Goal: Submit feedback/report problem: Provide input to the site owners about the experience or issues

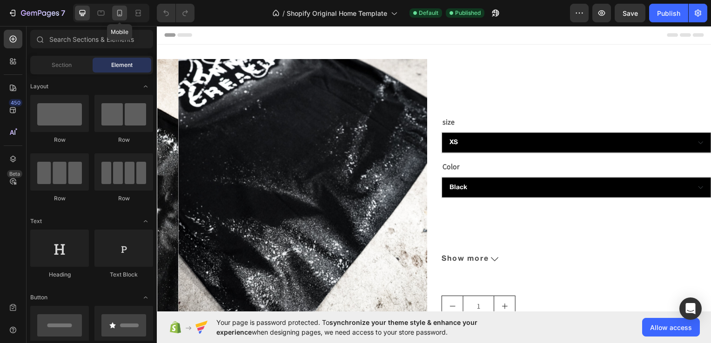
click at [119, 13] on icon at bounding box center [119, 12] width 9 height 9
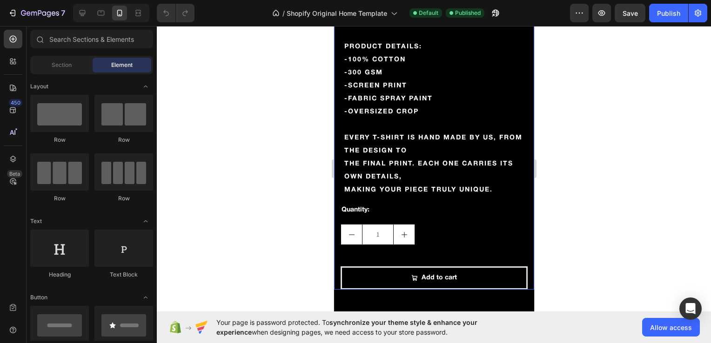
scroll to position [189, 0]
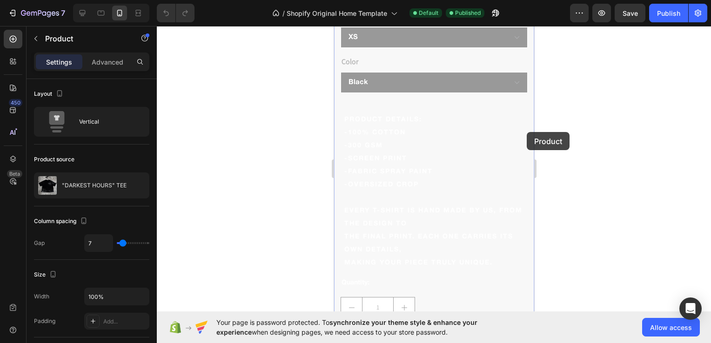
scroll to position [381, 0]
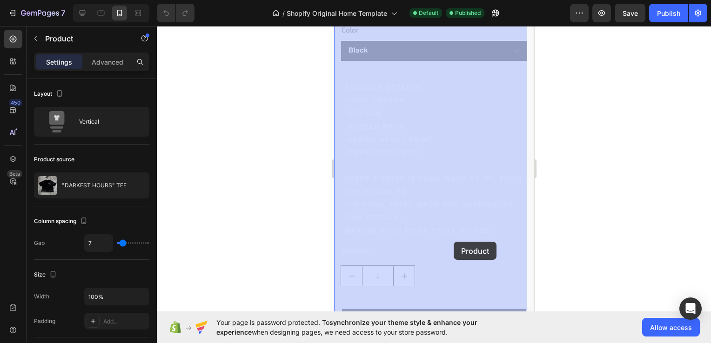
click at [585, 222] on div at bounding box center [434, 184] width 554 height 317
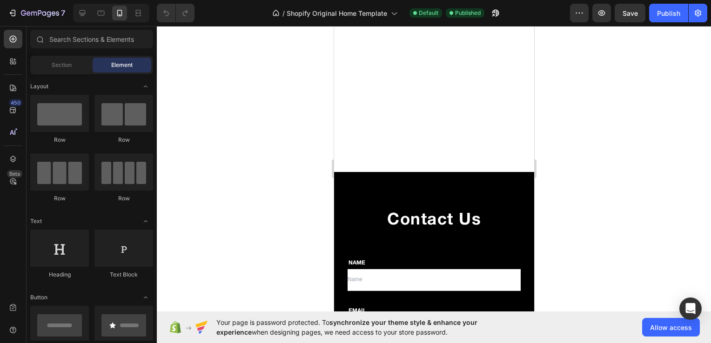
scroll to position [759, 0]
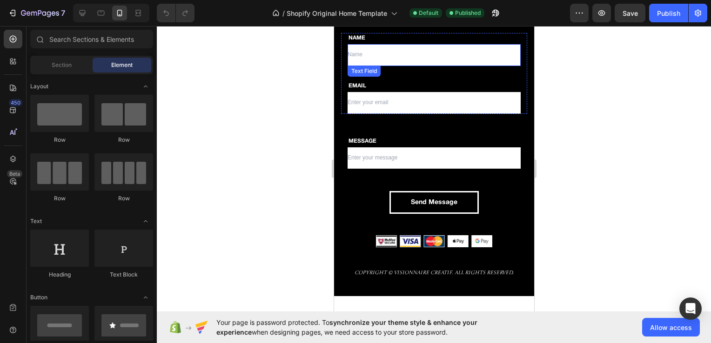
click at [356, 55] on input "text" at bounding box center [433, 55] width 173 height 22
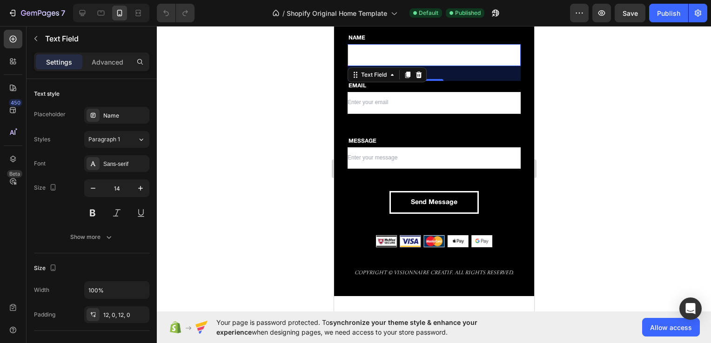
type input "n"
type input "Name"
click at [347, 105] on input "email" at bounding box center [433, 103] width 173 height 22
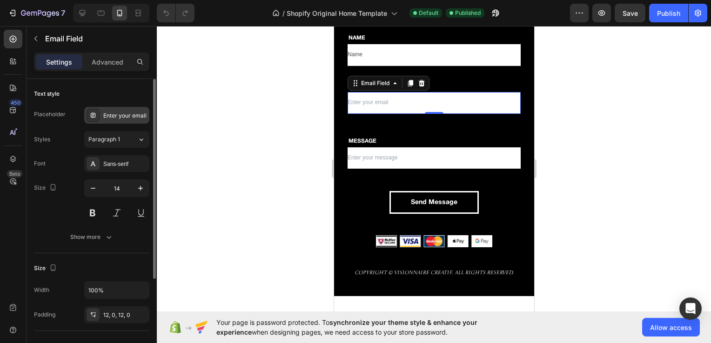
click at [124, 113] on div "Enter your email" at bounding box center [125, 116] width 44 height 8
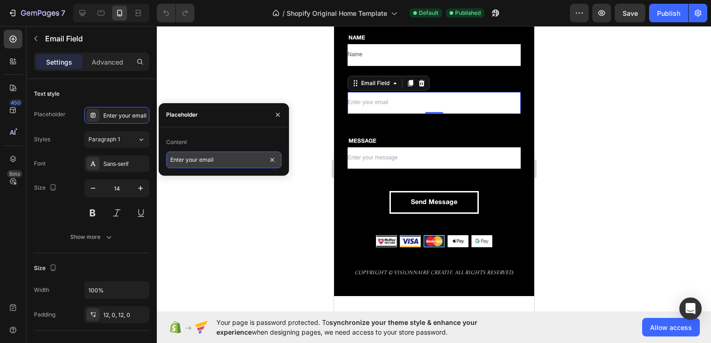
click at [218, 163] on input "Enter your email" at bounding box center [223, 160] width 115 height 17
type input "Enter your email"
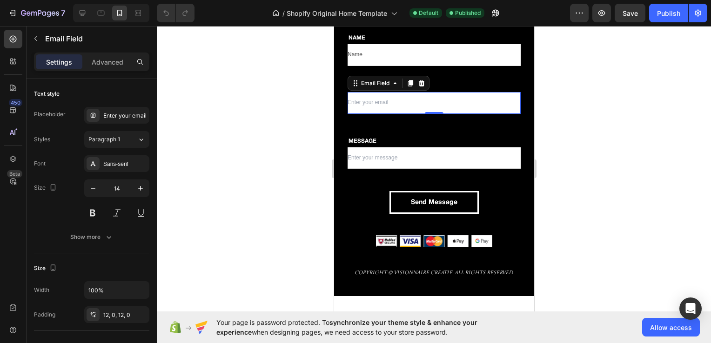
click at [246, 79] on div at bounding box center [434, 184] width 554 height 317
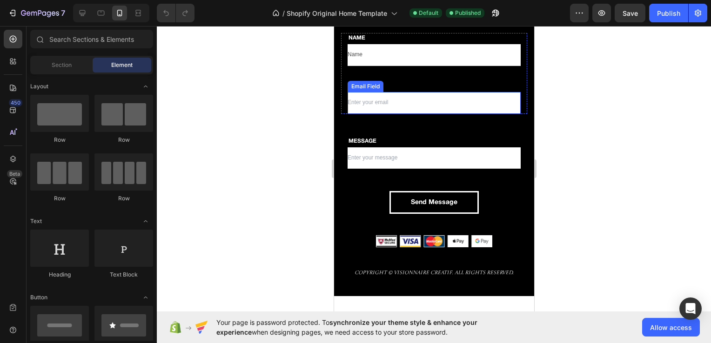
click at [361, 101] on input "email" at bounding box center [433, 103] width 173 height 22
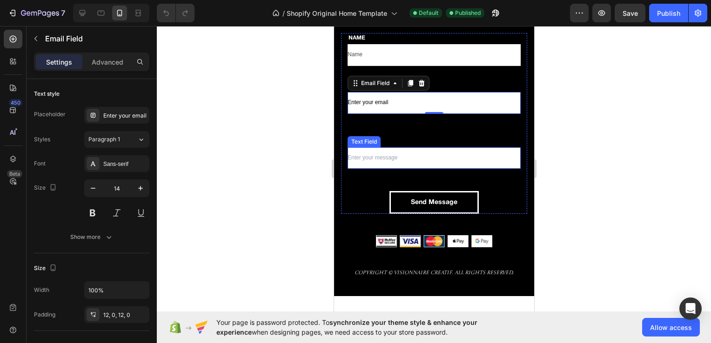
type input "Enter your email"
click at [347, 159] on input "text" at bounding box center [433, 158] width 173 height 22
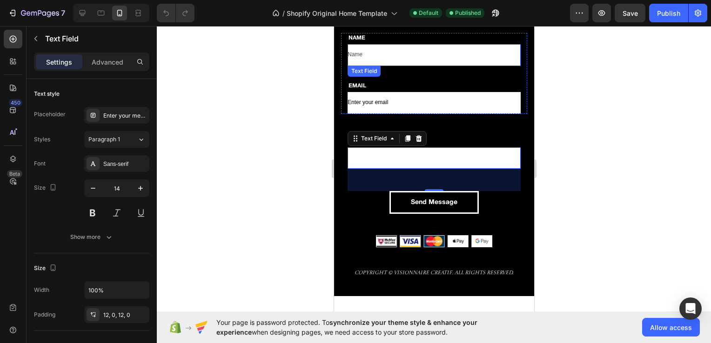
click at [352, 55] on input "Name" at bounding box center [433, 55] width 173 height 22
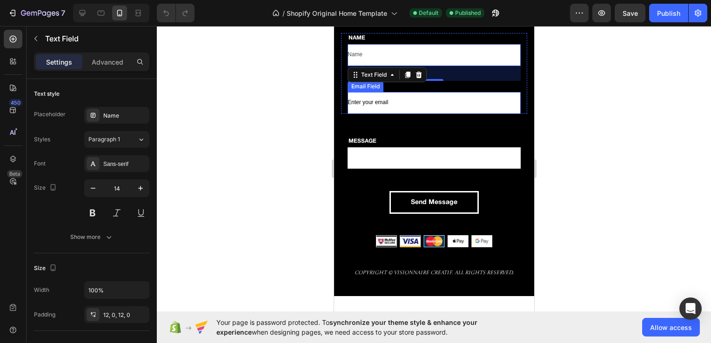
type input "Name"
click at [350, 105] on input "Enter your email" at bounding box center [433, 103] width 173 height 22
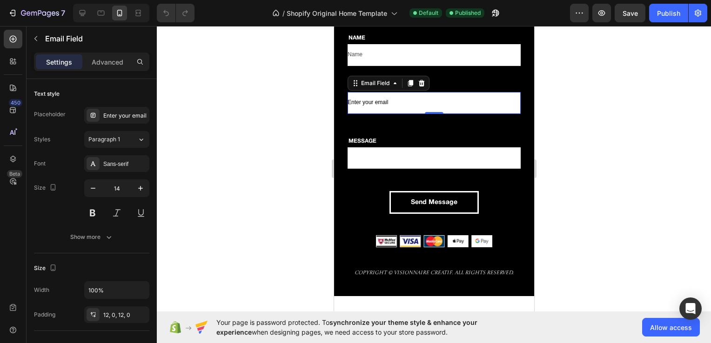
click at [352, 105] on input "Enter your email" at bounding box center [433, 103] width 173 height 22
click at [354, 159] on input "text" at bounding box center [433, 158] width 173 height 22
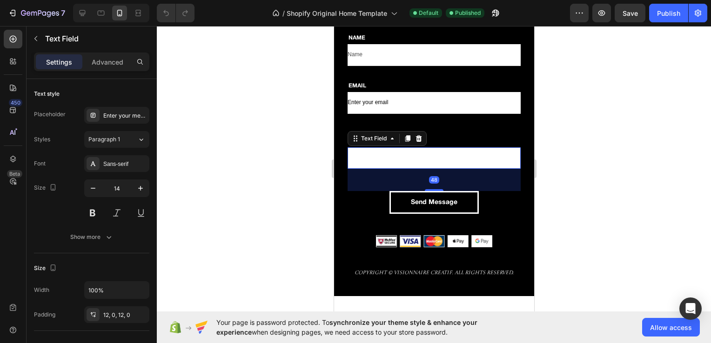
click at [348, 160] on input "text" at bounding box center [433, 158] width 173 height 22
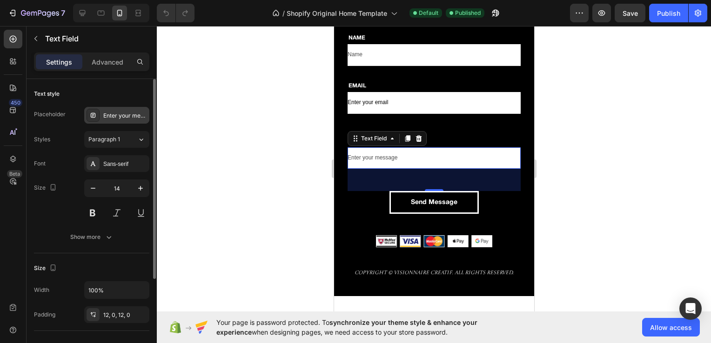
type input "Enter your message"
click at [138, 113] on div "Enter your message" at bounding box center [125, 116] width 44 height 8
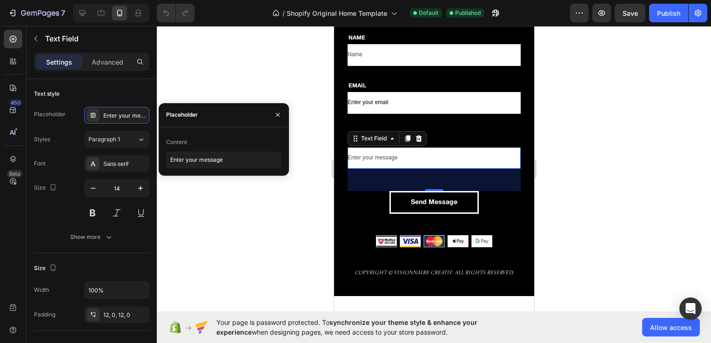
click at [292, 211] on div at bounding box center [434, 184] width 554 height 317
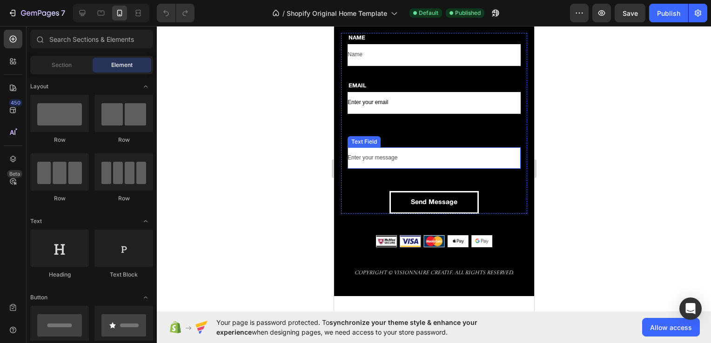
click at [372, 161] on input "Enter your message" at bounding box center [433, 158] width 173 height 22
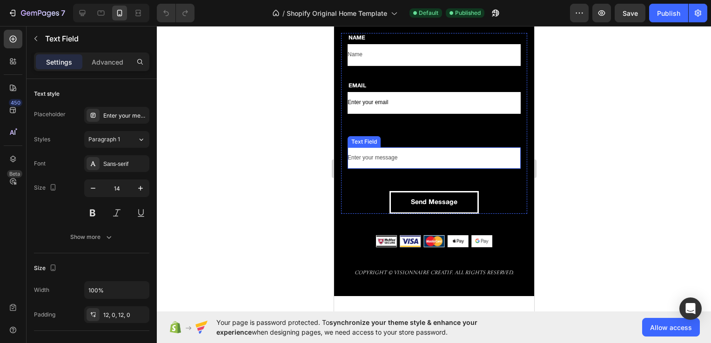
click at [372, 161] on input "Enter your message" at bounding box center [433, 158] width 173 height 22
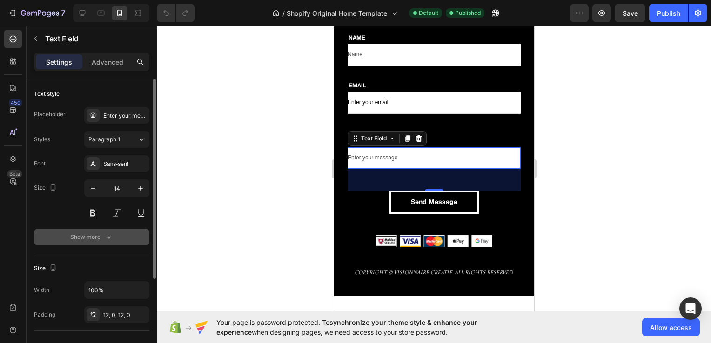
click at [105, 237] on icon "button" at bounding box center [108, 237] width 9 height 9
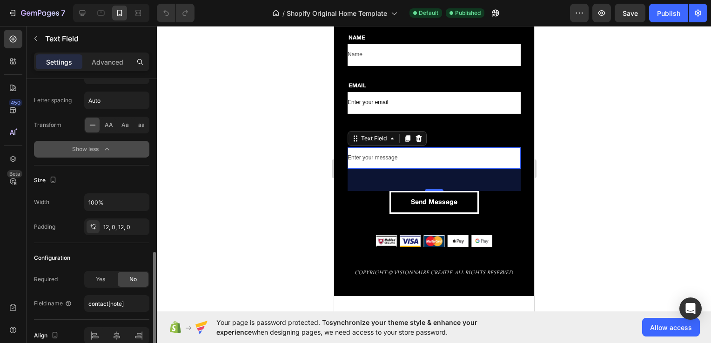
scroll to position [231, 0]
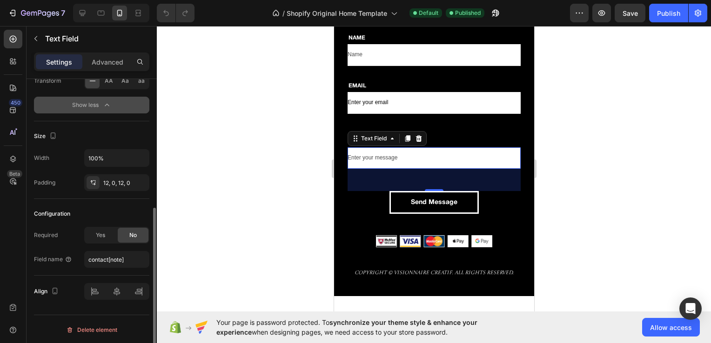
click at [353, 152] on input "Enter your message" at bounding box center [433, 158] width 173 height 22
click at [354, 157] on input "Enter your message" at bounding box center [433, 158] width 173 height 22
click at [392, 139] on icon at bounding box center [391, 139] width 3 height 2
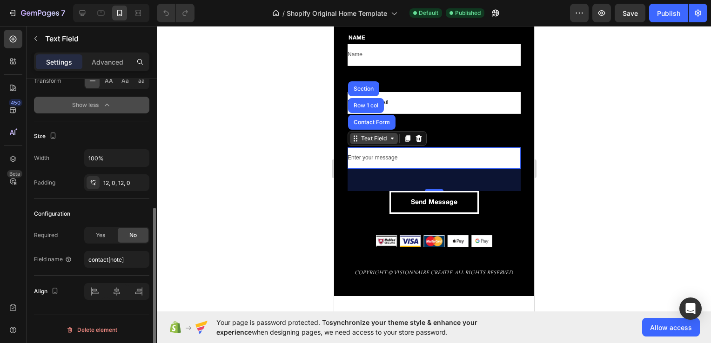
click at [392, 139] on icon at bounding box center [391, 139] width 3 height 2
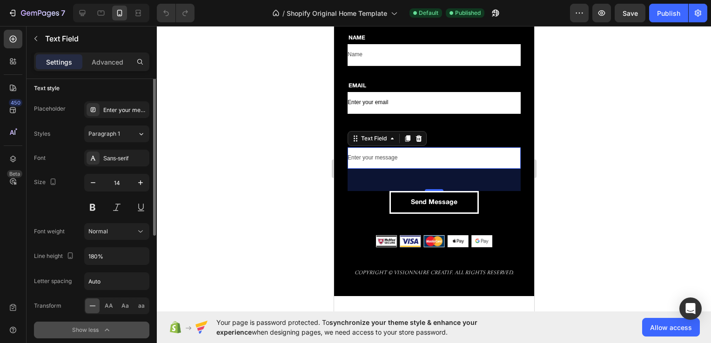
scroll to position [0, 0]
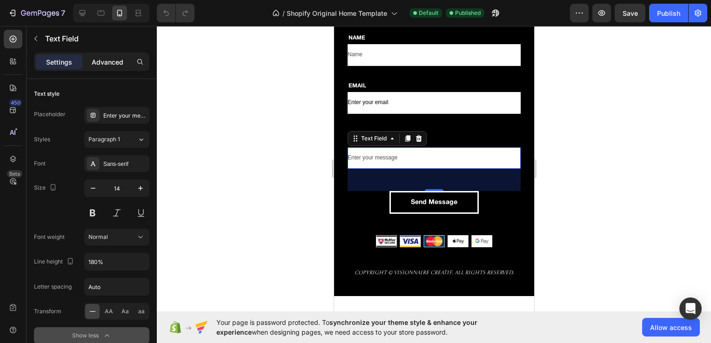
click at [107, 65] on p "Advanced" at bounding box center [108, 62] width 32 height 10
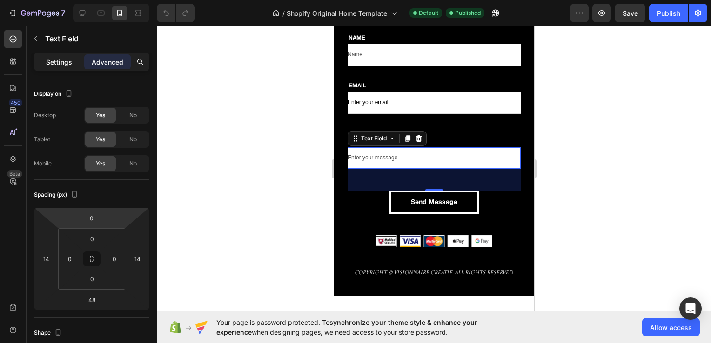
click at [62, 57] on p "Settings" at bounding box center [59, 62] width 26 height 10
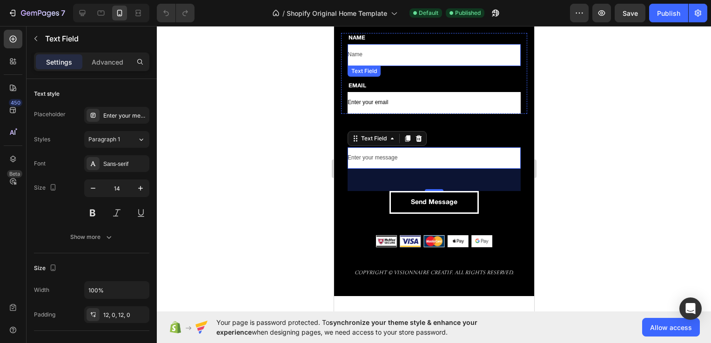
click at [363, 55] on input "Name" at bounding box center [433, 55] width 173 height 22
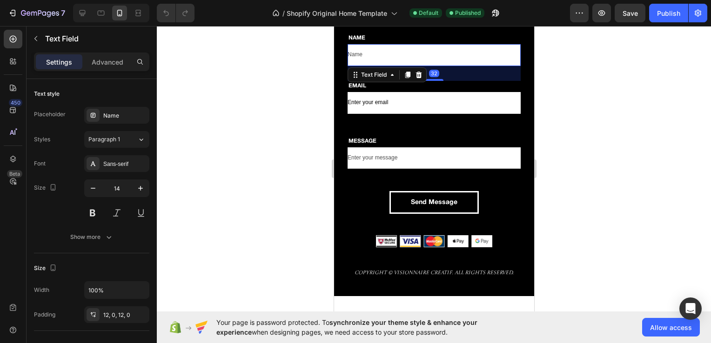
click at [363, 55] on input "Name" at bounding box center [433, 55] width 173 height 22
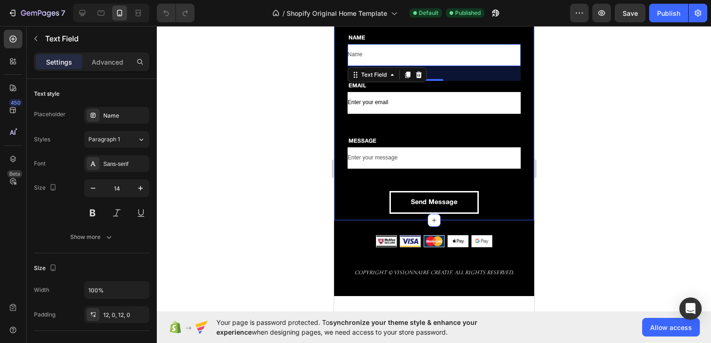
click at [314, 83] on div at bounding box center [434, 184] width 554 height 317
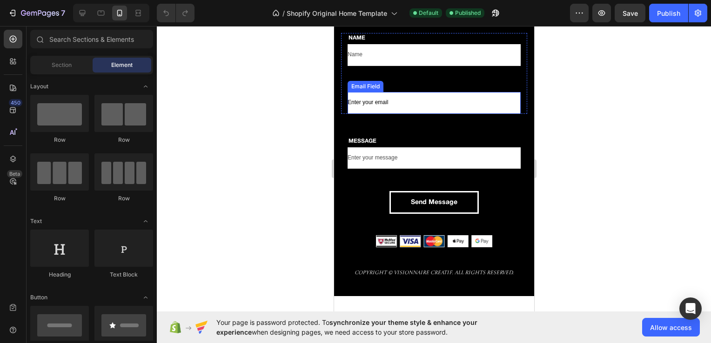
click at [376, 103] on input "Enter your email" at bounding box center [433, 103] width 173 height 22
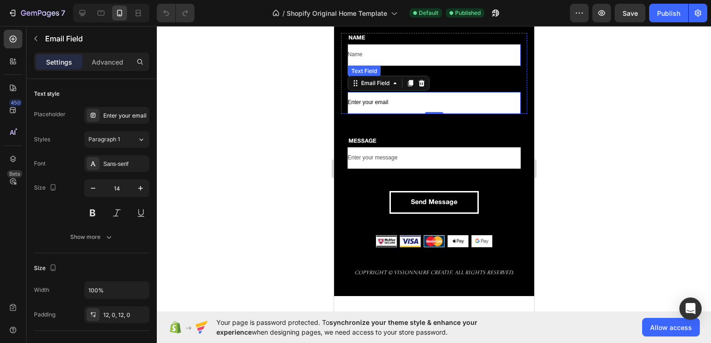
click at [355, 56] on input "Name" at bounding box center [433, 55] width 173 height 22
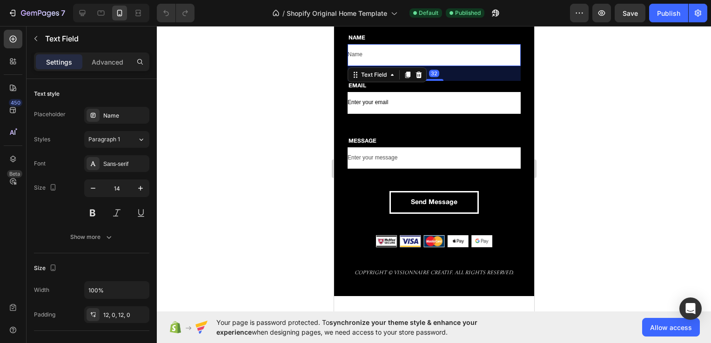
click at [355, 56] on input "Name" at bounding box center [433, 55] width 173 height 22
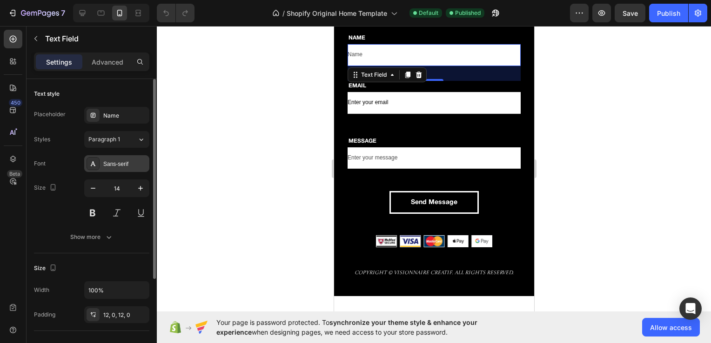
click at [127, 160] on div "Sans-serif" at bounding box center [125, 164] width 44 height 8
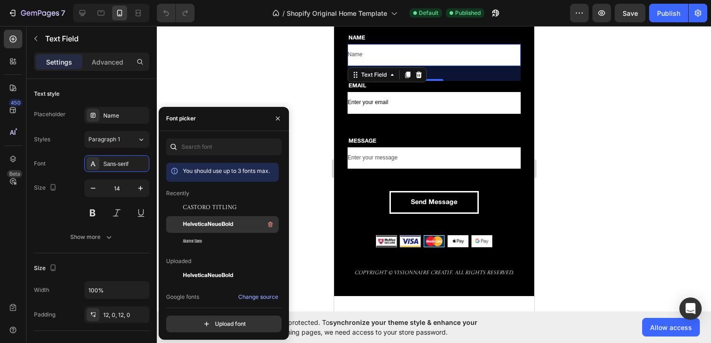
click at [209, 222] on span "HelveticaNeueBold" at bounding box center [208, 224] width 50 height 8
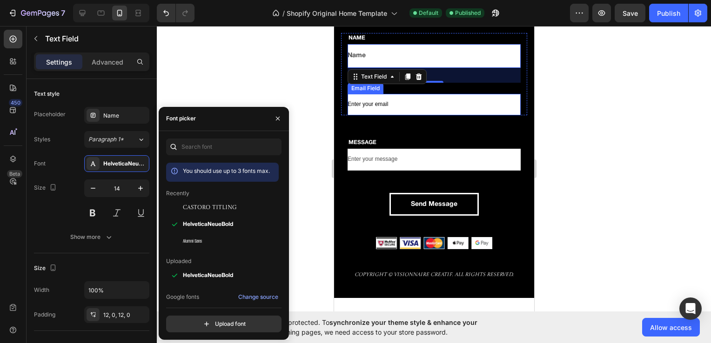
click at [375, 101] on input "Enter your email" at bounding box center [433, 105] width 173 height 22
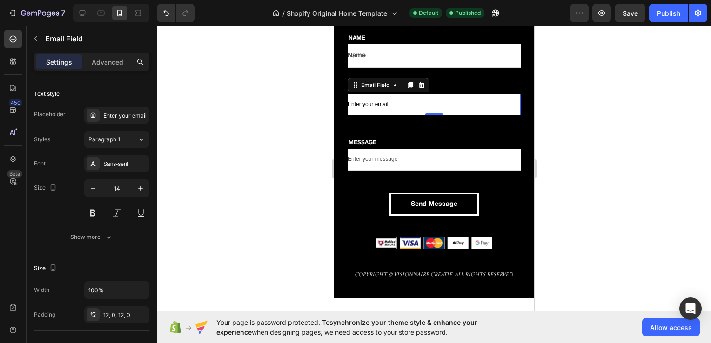
click at [375, 101] on input "Enter your email" at bounding box center [433, 105] width 173 height 22
click at [115, 164] on div "Sans-serif" at bounding box center [125, 164] width 44 height 8
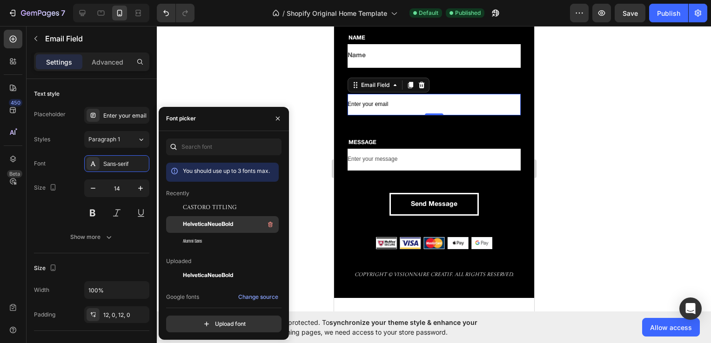
click at [206, 227] on span "HelveticaNeueBold" at bounding box center [208, 224] width 50 height 8
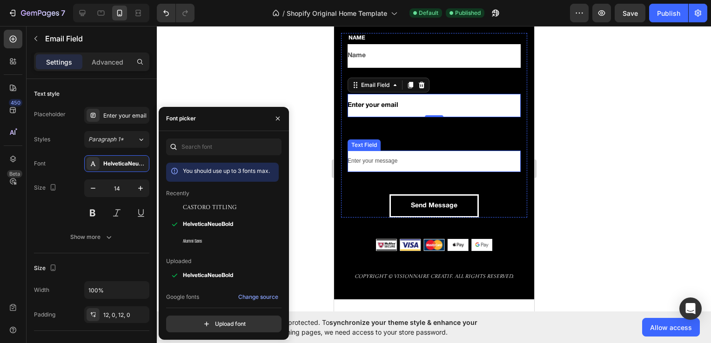
click at [379, 161] on input "Enter your message" at bounding box center [433, 162] width 173 height 22
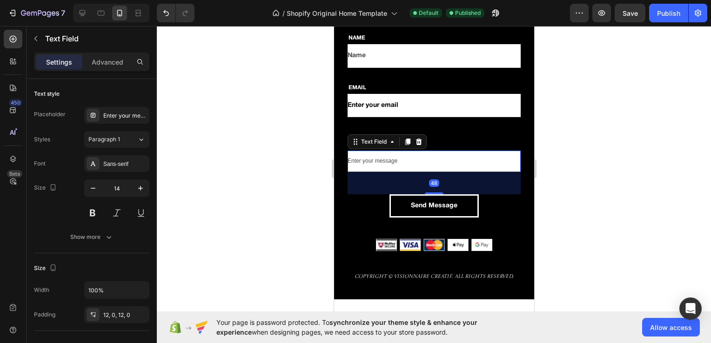
click at [379, 161] on input "Enter your message" at bounding box center [433, 162] width 173 height 22
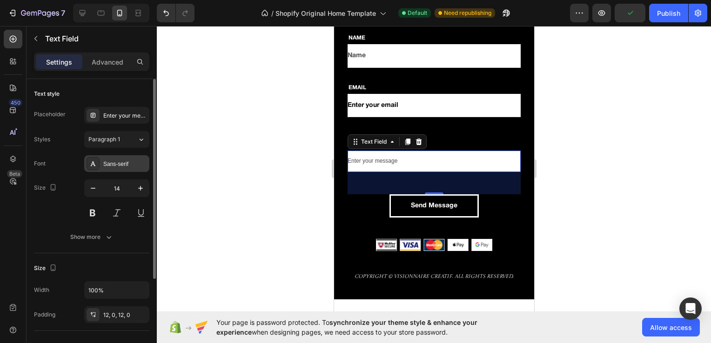
click at [126, 168] on div "Sans-serif" at bounding box center [116, 163] width 65 height 17
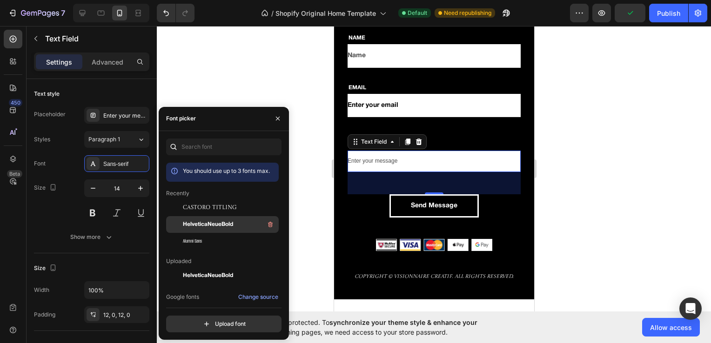
click at [212, 223] on span "HelveticaNeueBold" at bounding box center [208, 224] width 50 height 8
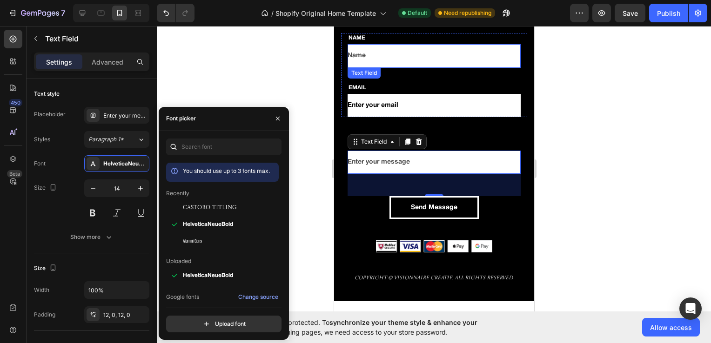
click at [363, 55] on input "Name" at bounding box center [433, 55] width 173 height 23
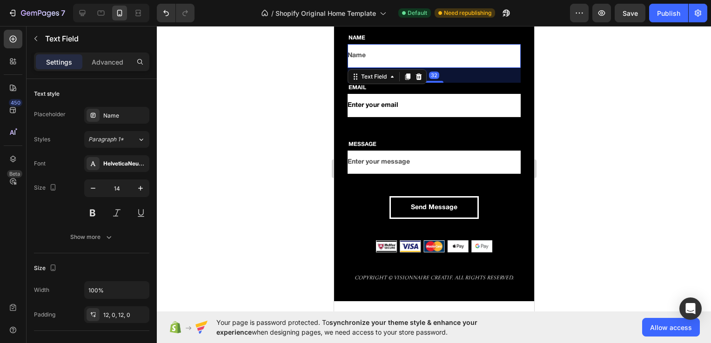
click at [354, 56] on input "Name" at bounding box center [433, 55] width 173 height 23
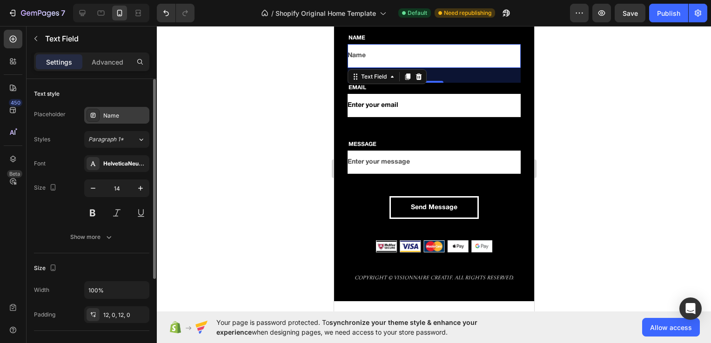
click at [121, 116] on div "Name" at bounding box center [125, 116] width 44 height 8
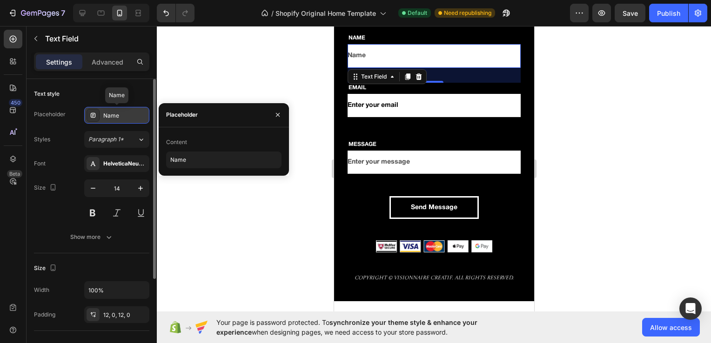
click at [121, 116] on div "Name" at bounding box center [125, 116] width 44 height 8
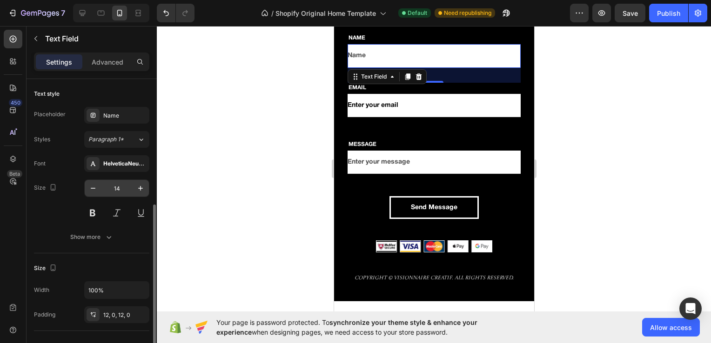
scroll to position [132, 0]
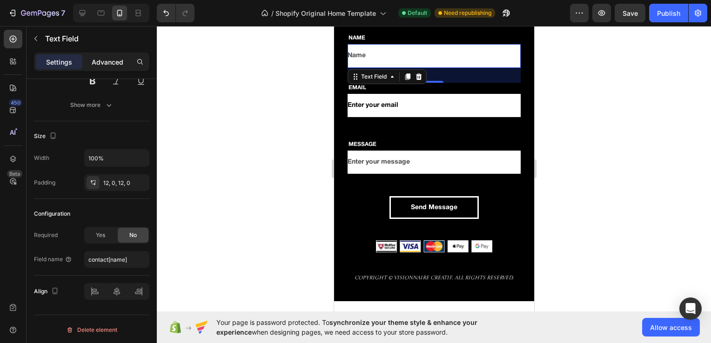
click at [106, 64] on p "Advanced" at bounding box center [108, 62] width 32 height 10
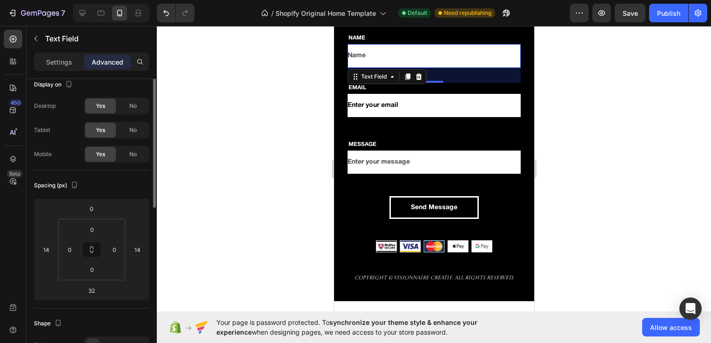
scroll to position [5, 0]
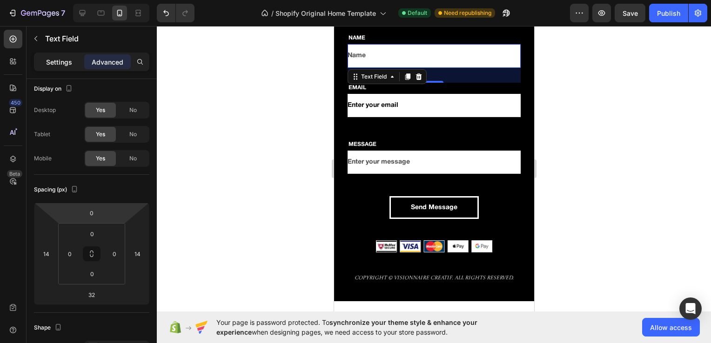
click at [64, 62] on p "Settings" at bounding box center [59, 62] width 26 height 10
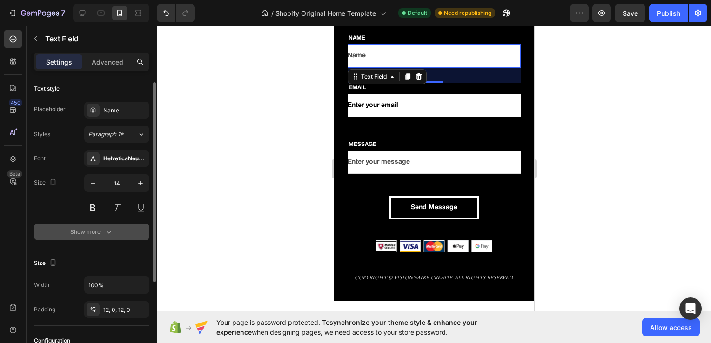
scroll to position [13, 0]
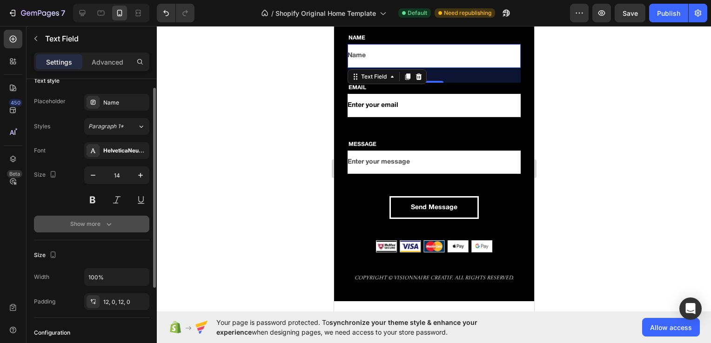
click at [113, 230] on button "Show more" at bounding box center [91, 224] width 115 height 17
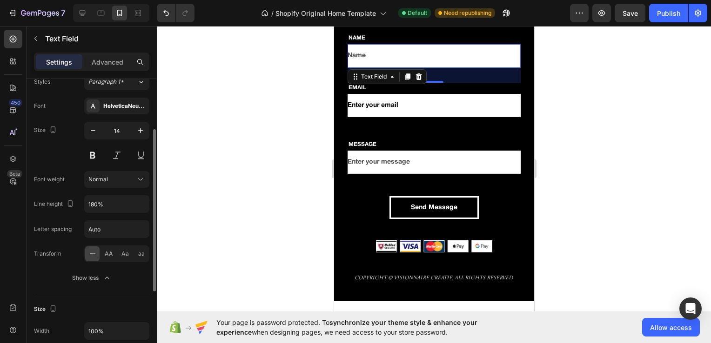
scroll to position [69, 0]
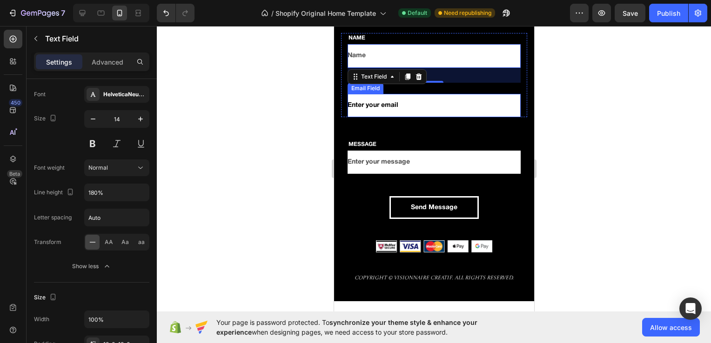
click at [392, 111] on input "Enter your email" at bounding box center [433, 105] width 173 height 23
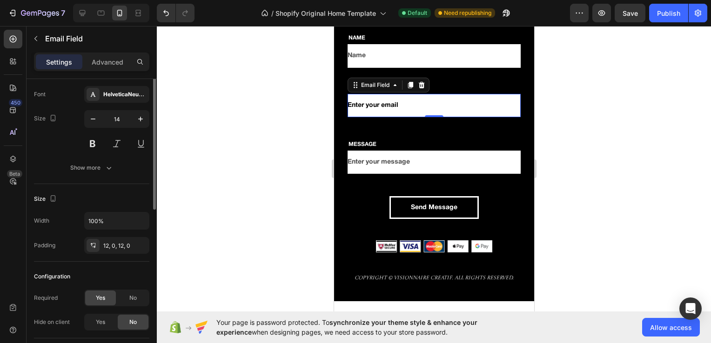
scroll to position [0, 0]
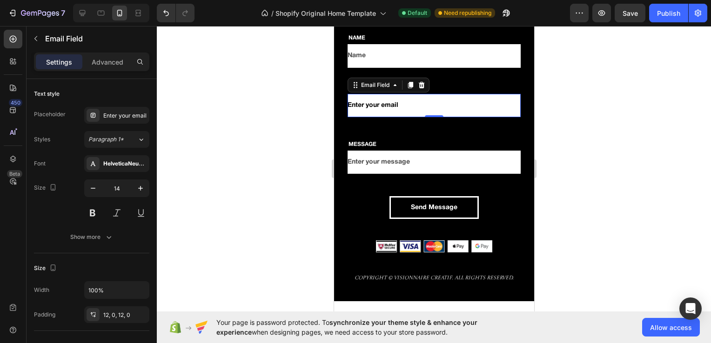
click at [410, 104] on input "Enter your email" at bounding box center [433, 105] width 173 height 23
type input "E"
type input "h"
click at [395, 105] on input "email" at bounding box center [433, 105] width 173 height 23
click at [293, 129] on div at bounding box center [434, 184] width 554 height 317
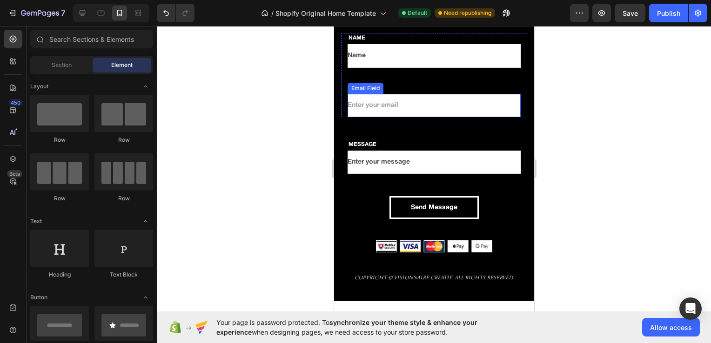
click at [375, 106] on input "email" at bounding box center [433, 105] width 173 height 23
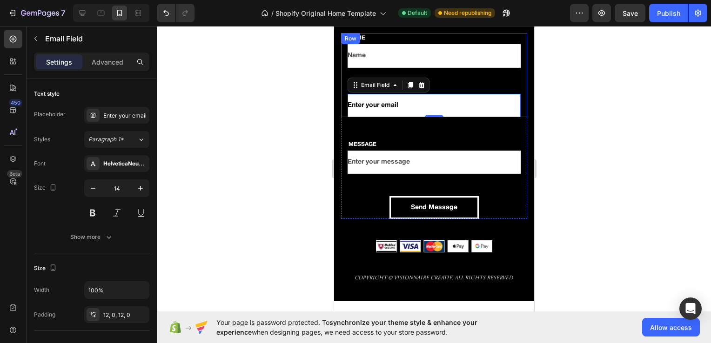
type input "Enter your email"
click at [294, 83] on div at bounding box center [434, 184] width 554 height 317
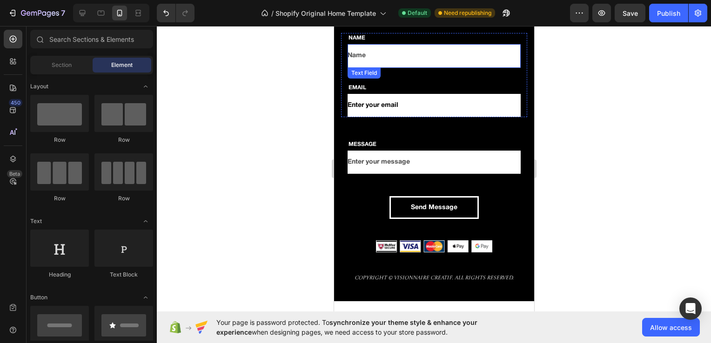
click at [372, 55] on input "Name" at bounding box center [433, 55] width 173 height 23
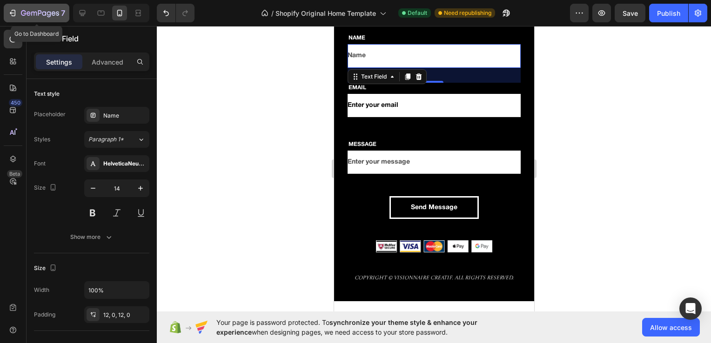
click at [31, 13] on icon "button" at bounding box center [34, 14] width 6 height 4
